Goal: Complete application form

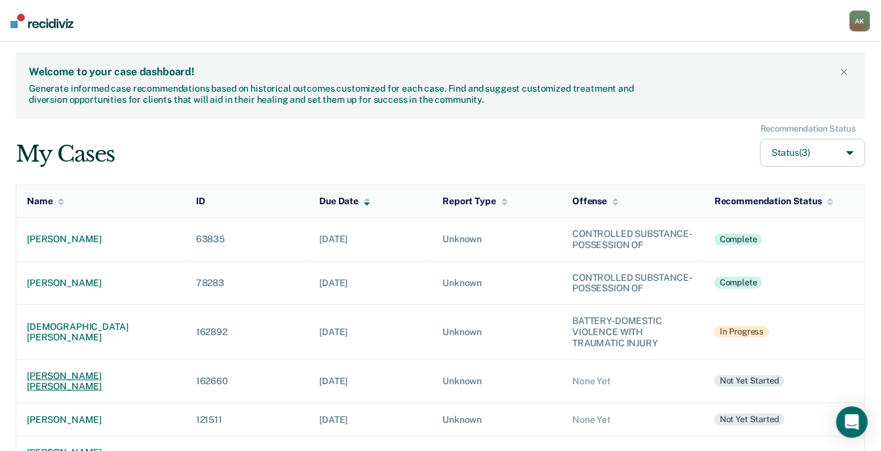
click at [74, 375] on div "[PERSON_NAME] [PERSON_NAME]" at bounding box center [101, 382] width 148 height 22
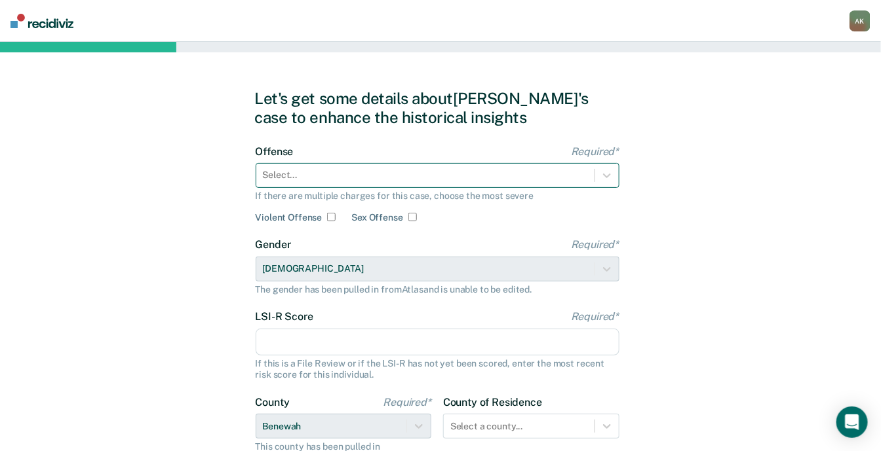
click at [362, 174] on div at bounding box center [425, 175] width 325 height 14
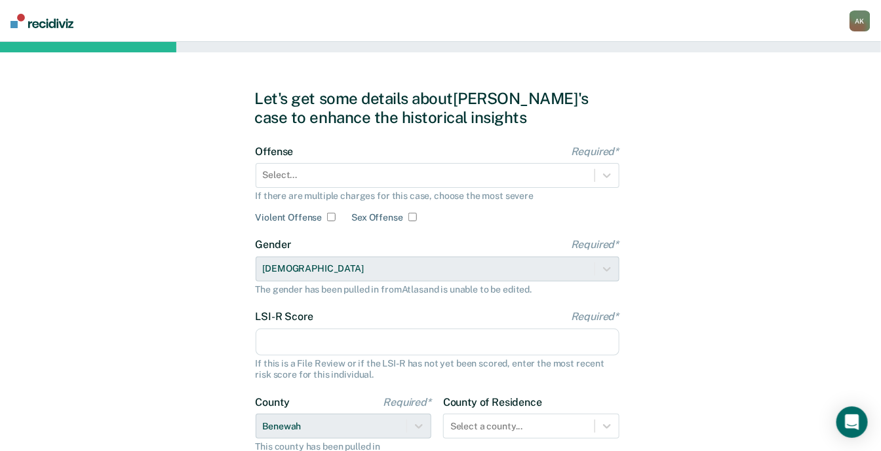
click at [48, 161] on div "Let's get some details about [PERSON_NAME]'s case to enhance the historical ins…" at bounding box center [440, 337] width 881 height 590
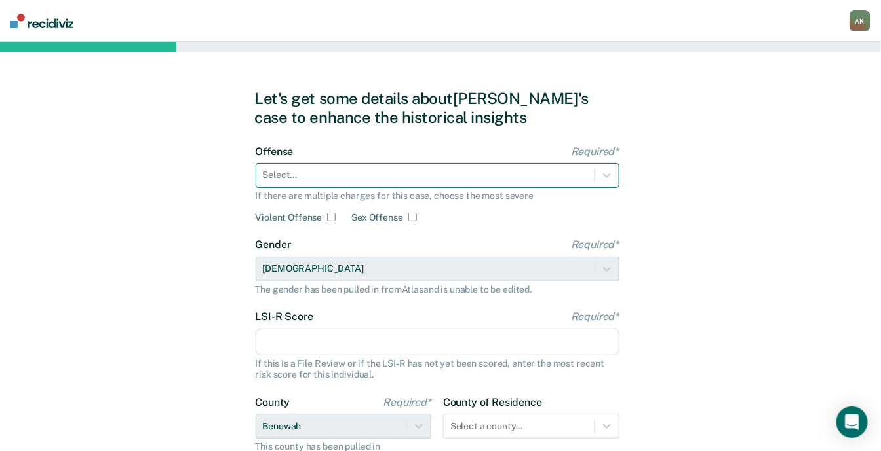
click at [294, 177] on div at bounding box center [425, 175] width 325 height 14
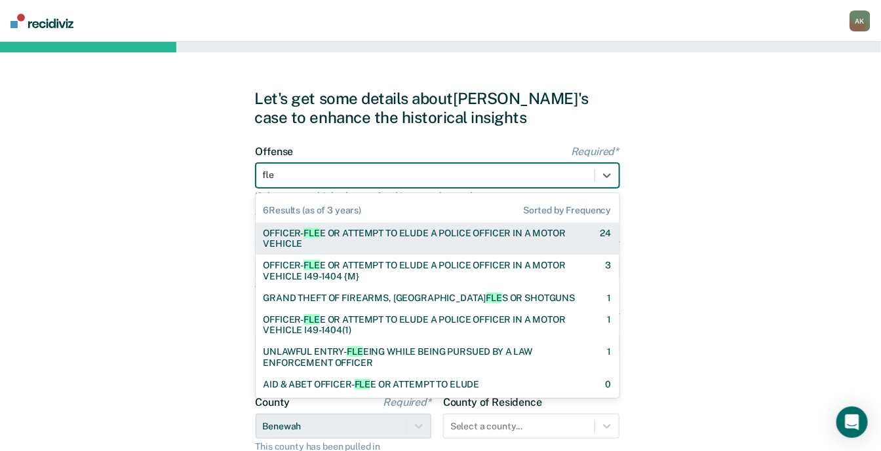
type input "flee"
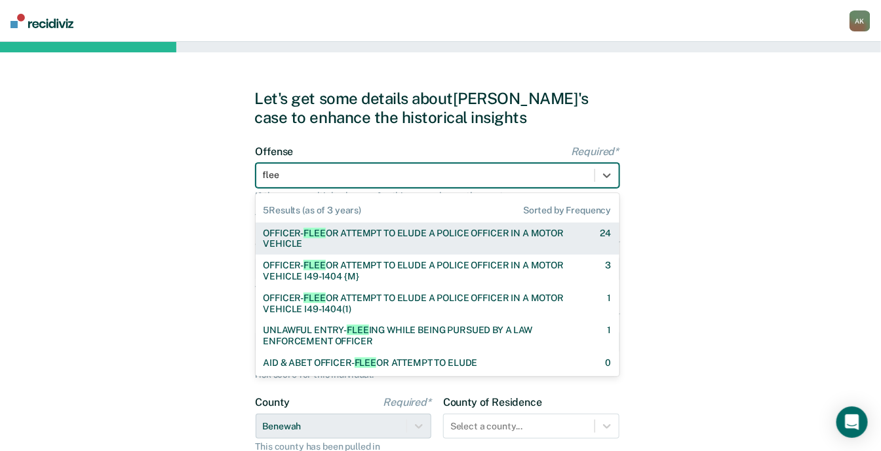
click at [359, 239] on div "OFFICER- FLEE OR ATTEMPT TO ELUDE A POLICE OFFICER IN A MOTOR VEHICLE" at bounding box center [420, 239] width 314 height 22
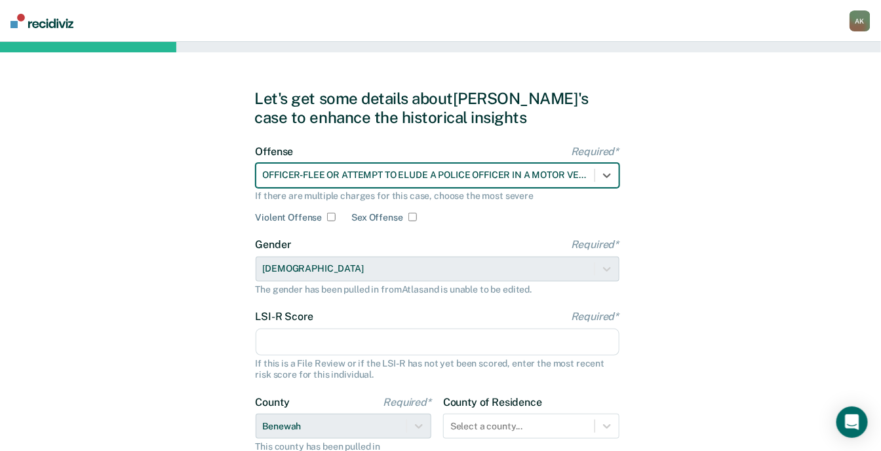
click at [298, 342] on input "LSI-R Score Required*" at bounding box center [438, 343] width 364 height 28
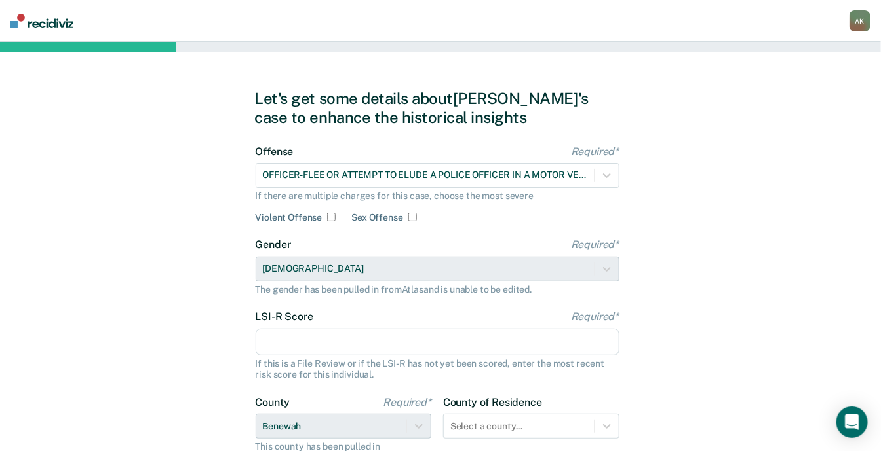
click at [52, 304] on div "Let's get some details about [PERSON_NAME]'s case to enhance the historical ins…" at bounding box center [440, 337] width 881 height 590
click at [315, 346] on input "LSI-R Score Required*" at bounding box center [438, 343] width 364 height 28
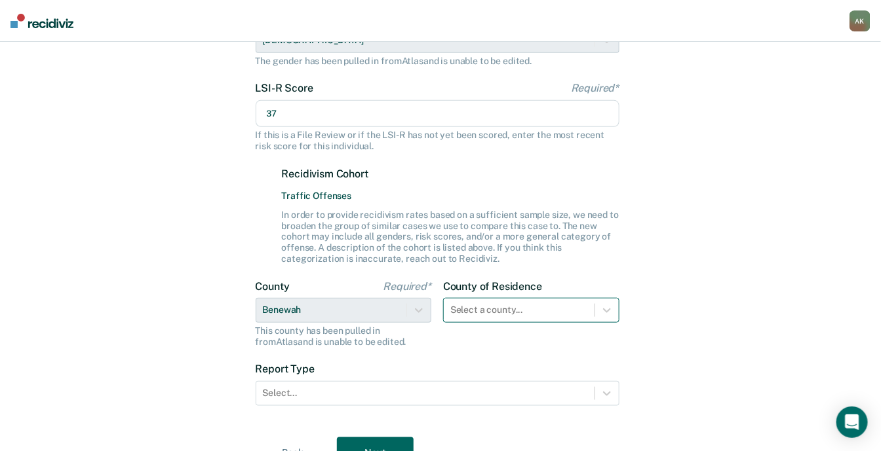
type input "37"
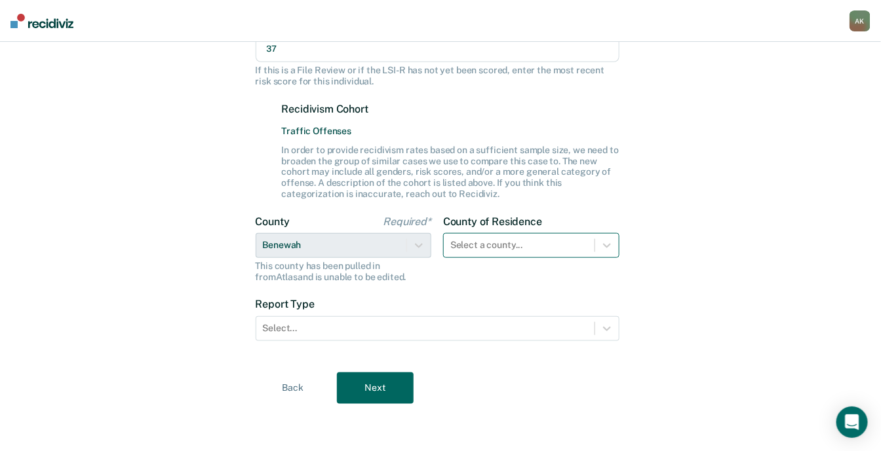
click at [554, 258] on div "Select a county..." at bounding box center [531, 245] width 176 height 25
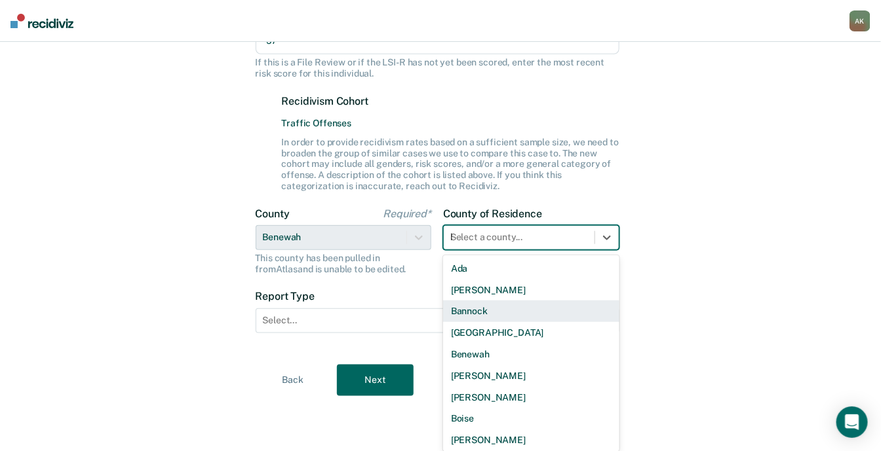
scroll to position [292, 0]
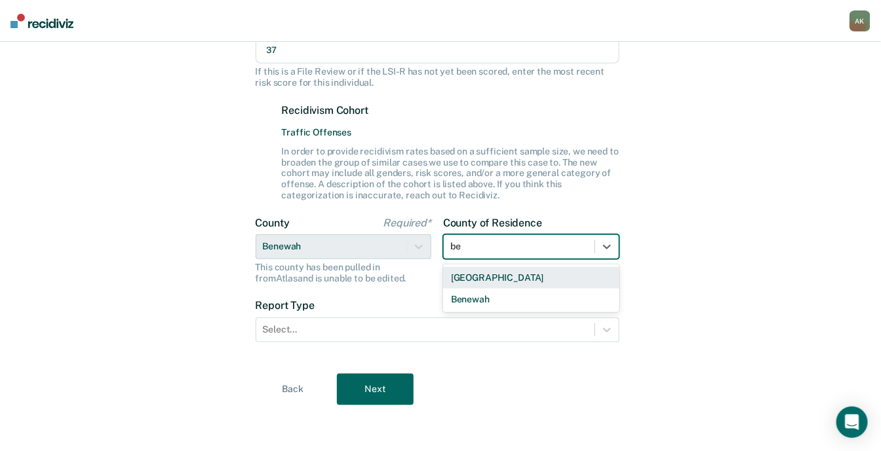
type input "ben"
click at [531, 276] on div "Benewah" at bounding box center [531, 278] width 176 height 22
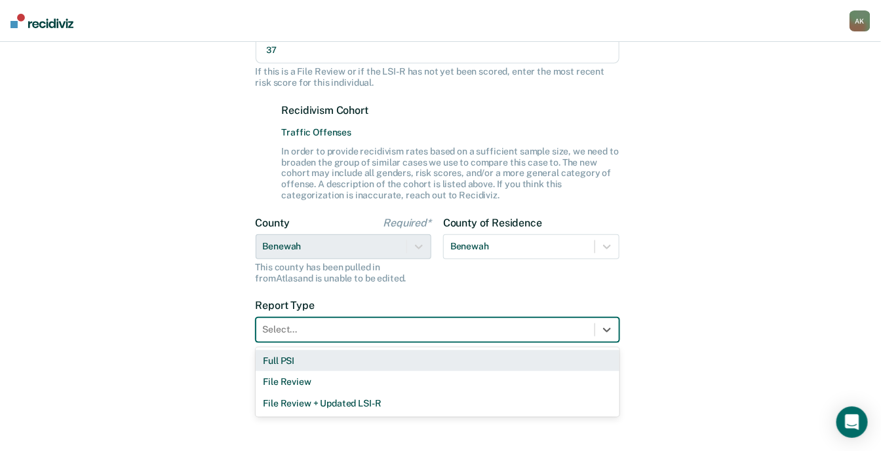
click at [432, 328] on div at bounding box center [425, 330] width 325 height 14
click at [320, 356] on div "Full PSI" at bounding box center [438, 362] width 364 height 22
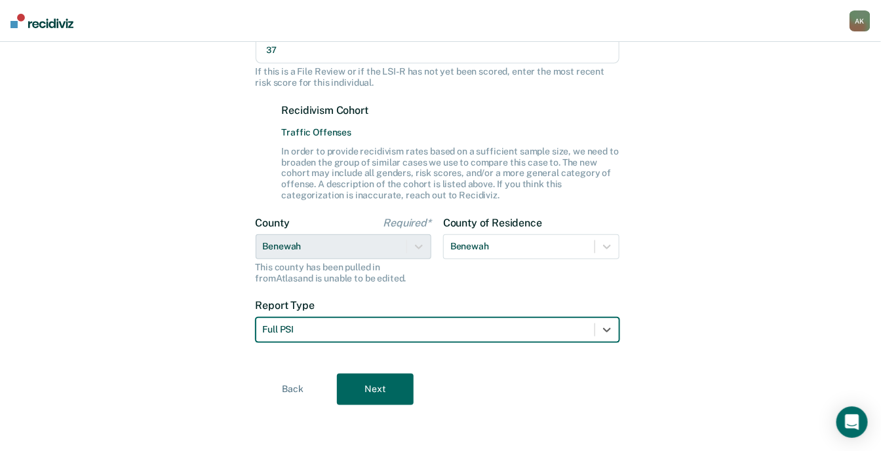
click at [368, 385] on button "Next" at bounding box center [375, 389] width 77 height 31
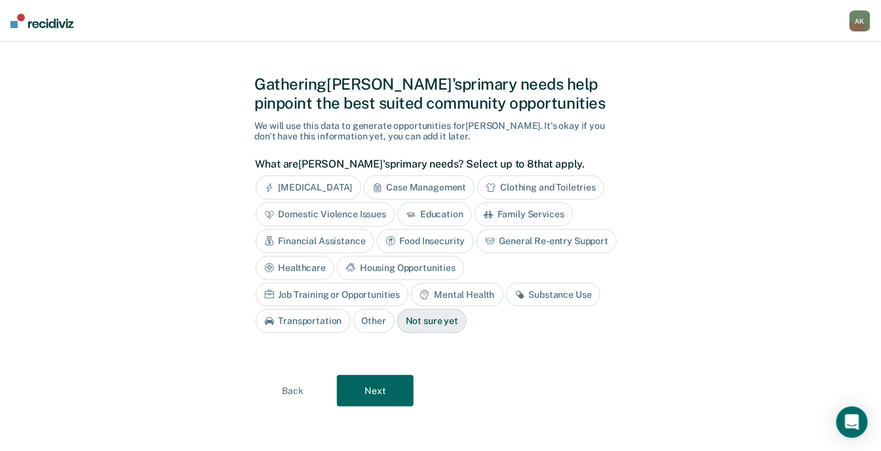
click at [506, 291] on div "Substance Use" at bounding box center [553, 295] width 94 height 24
click at [411, 292] on div "Mental Health" at bounding box center [457, 295] width 92 height 24
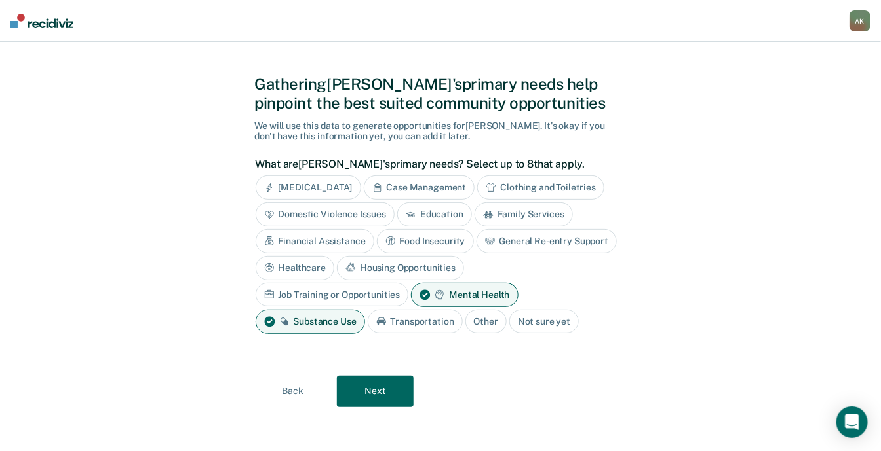
click at [320, 265] on div "Healthcare" at bounding box center [295, 268] width 79 height 24
click at [339, 184] on div "[MEDICAL_DATA]" at bounding box center [308, 188] width 105 height 24
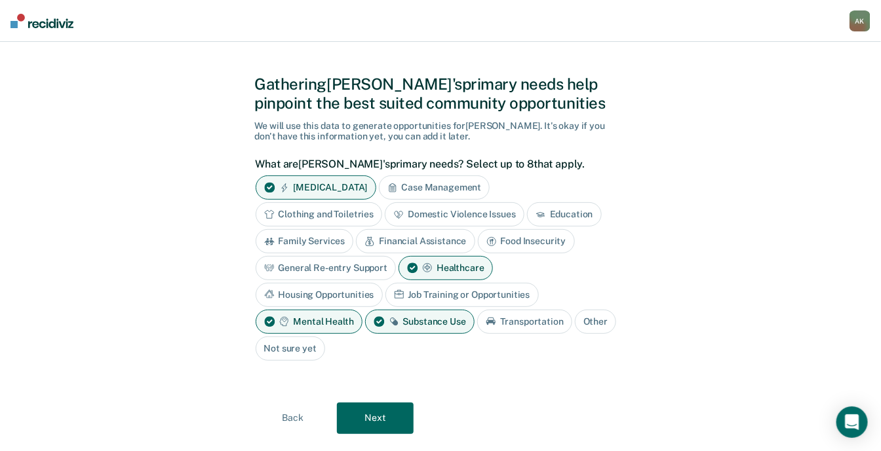
click at [375, 412] on button "Next" at bounding box center [375, 418] width 77 height 31
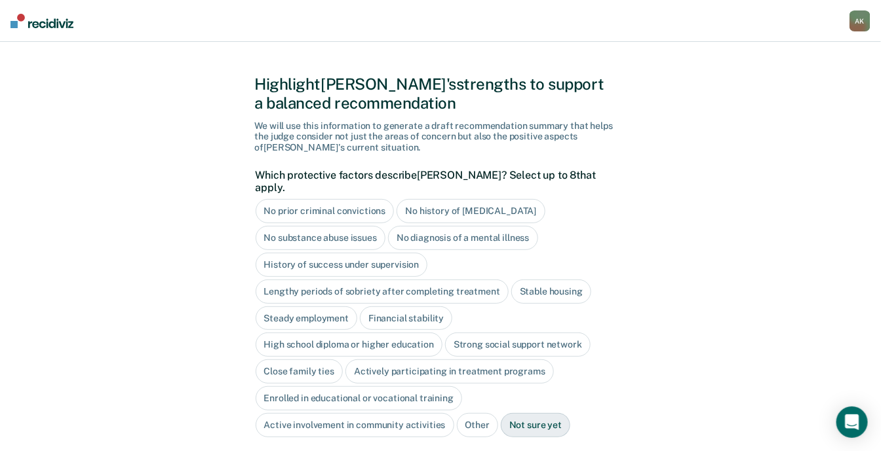
scroll to position [105, 0]
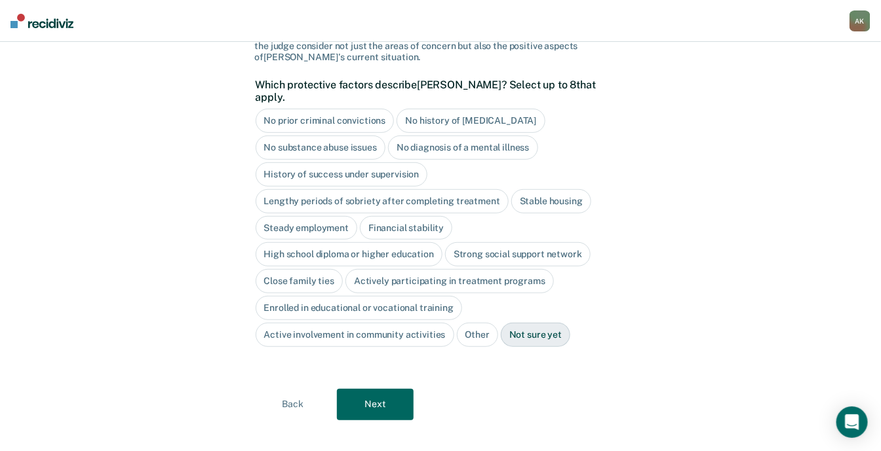
click at [368, 400] on button "Next" at bounding box center [375, 404] width 77 height 31
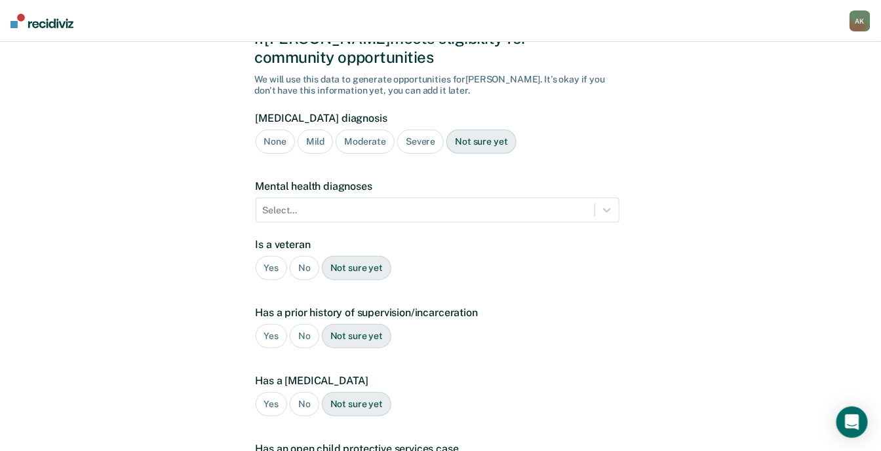
scroll to position [80, 0]
click at [82, 176] on div "A few more details to determine if [PERSON_NAME] meets eligibility for communit…" at bounding box center [440, 317] width 881 height 711
click at [306, 256] on div "No" at bounding box center [304, 268] width 29 height 24
click at [276, 324] on div "Yes" at bounding box center [272, 336] width 32 height 24
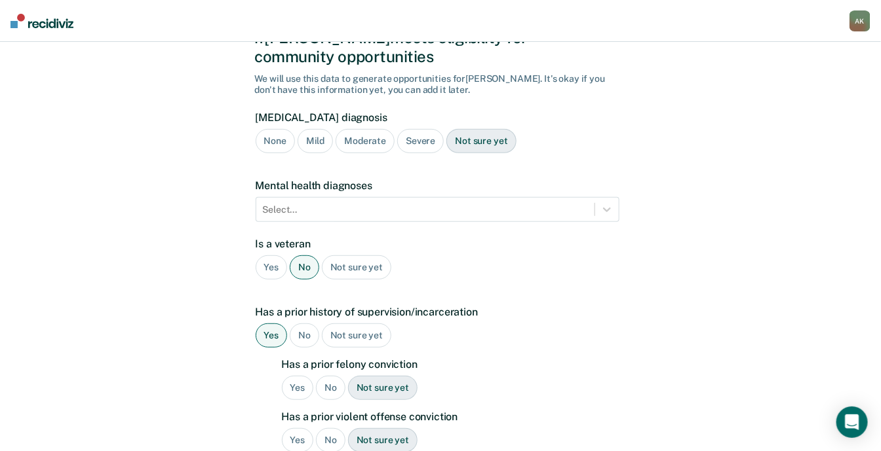
click at [301, 376] on div "Yes" at bounding box center [298, 388] width 32 height 24
click at [302, 429] on div "Yes" at bounding box center [298, 441] width 32 height 24
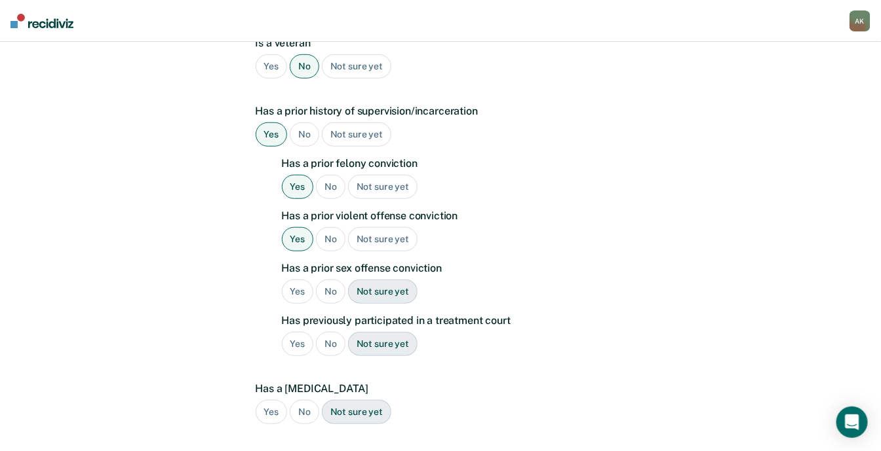
scroll to position [288, 0]
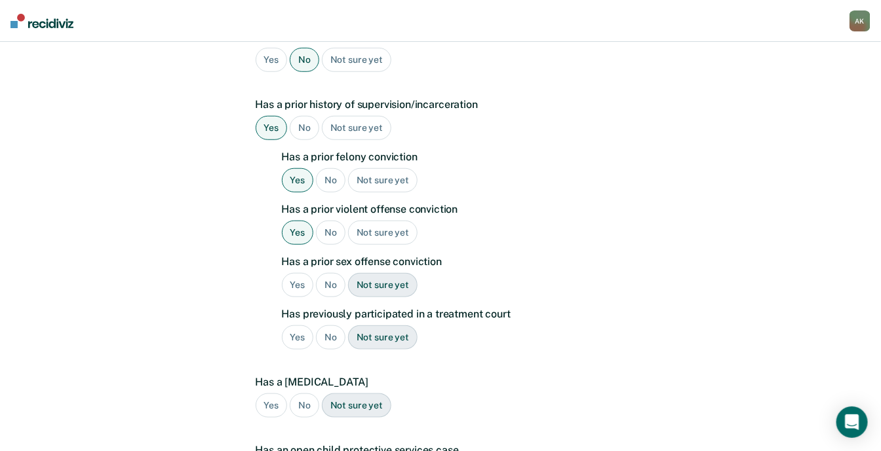
click at [300, 273] on div "Yes" at bounding box center [298, 285] width 32 height 24
click at [330, 326] on div "No" at bounding box center [330, 338] width 29 height 24
click at [312, 394] on div "No" at bounding box center [304, 406] width 29 height 24
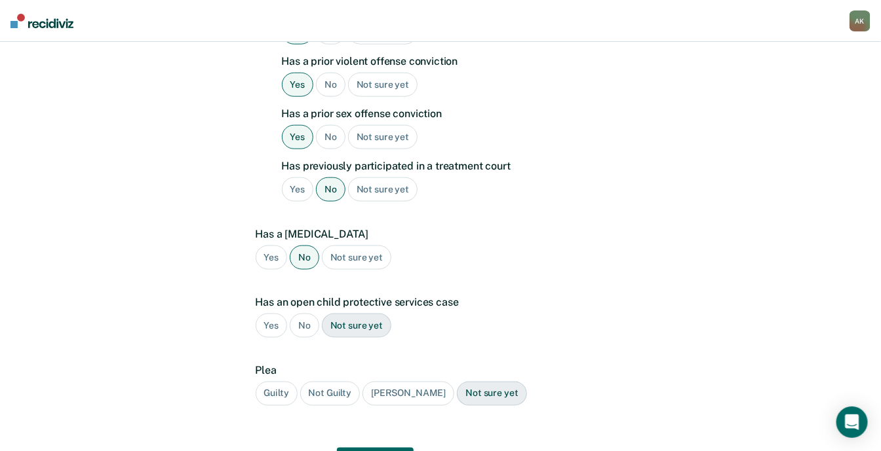
scroll to position [470, 0]
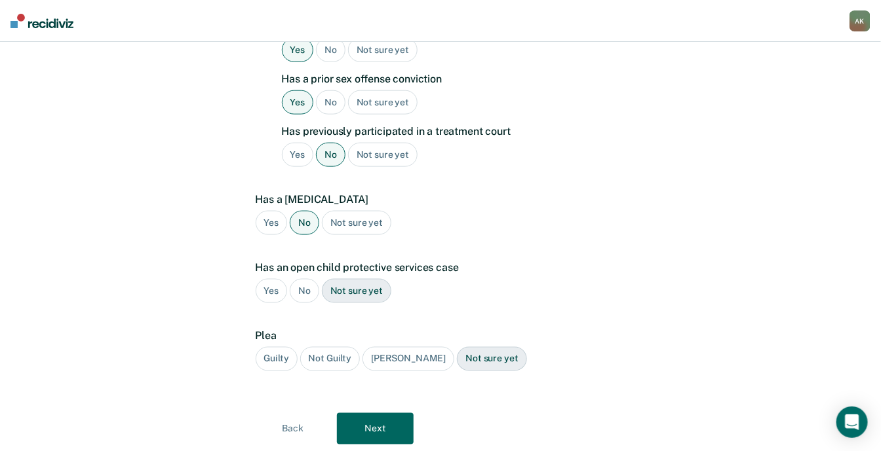
click at [308, 279] on div "No" at bounding box center [304, 291] width 29 height 24
click at [277, 347] on div "Guilty" at bounding box center [277, 359] width 42 height 24
click at [363, 413] on button "Next" at bounding box center [375, 428] width 77 height 31
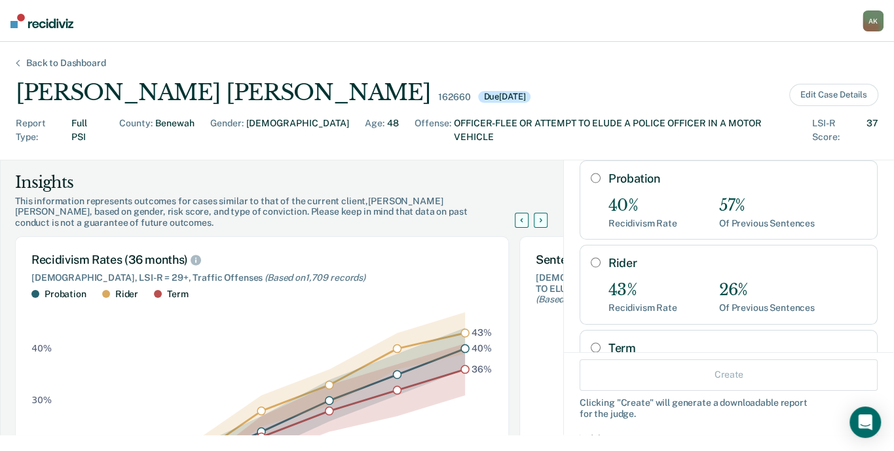
scroll to position [90, 0]
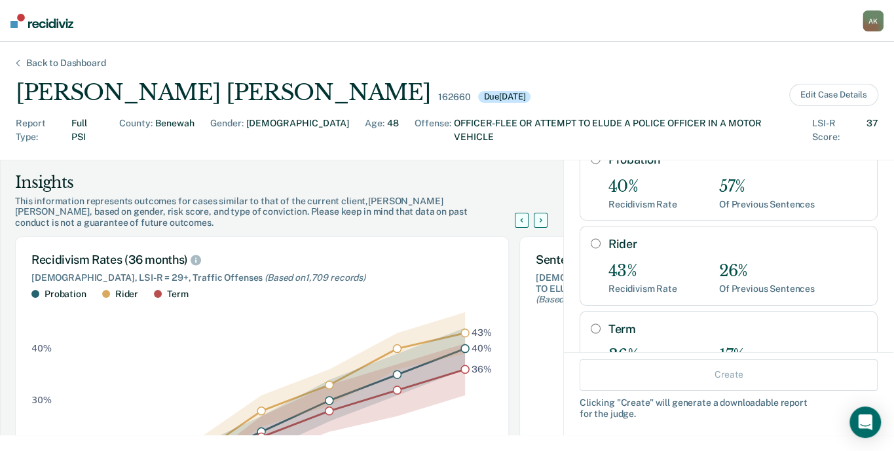
click at [591, 324] on input "Term" at bounding box center [596, 329] width 10 height 10
radio input "true"
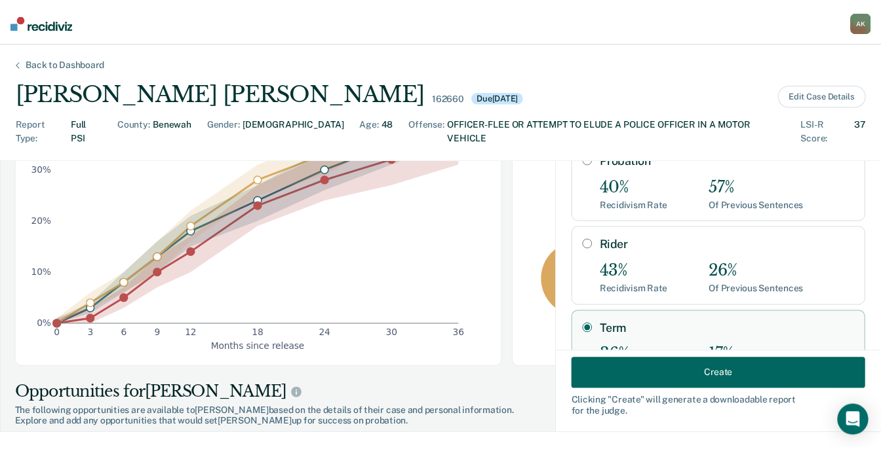
scroll to position [324, 0]
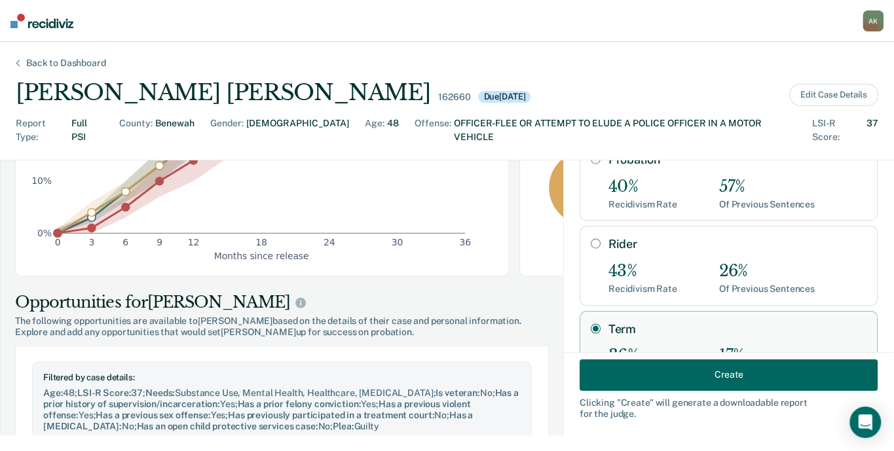
click at [721, 375] on button "Create" at bounding box center [729, 374] width 298 height 31
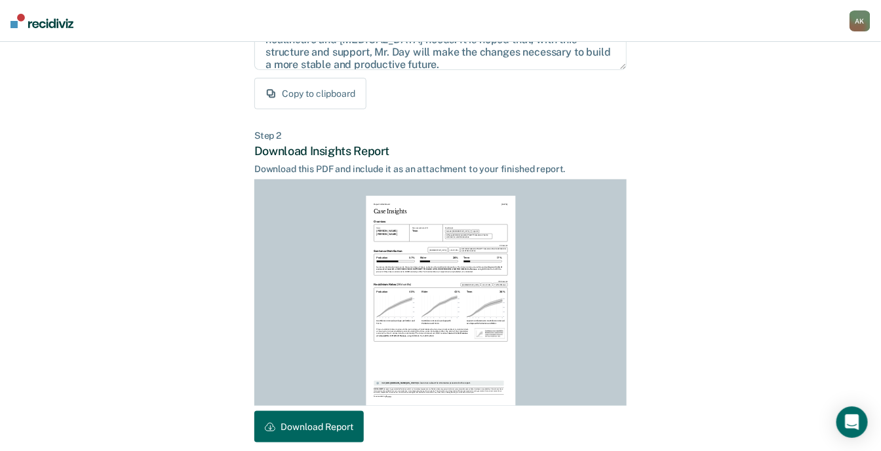
scroll to position [295, 0]
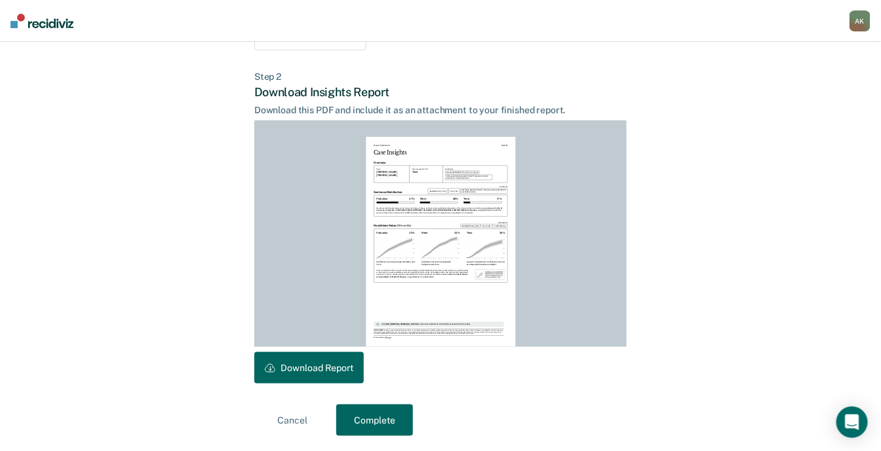
click at [313, 366] on button "Download Report" at bounding box center [308, 368] width 109 height 31
